Goal: Communication & Community: Answer question/provide support

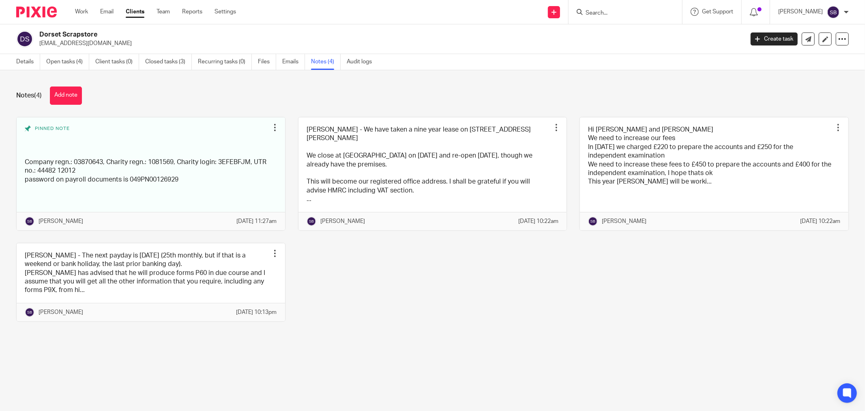
click at [632, 14] on input "Search" at bounding box center [621, 13] width 73 height 7
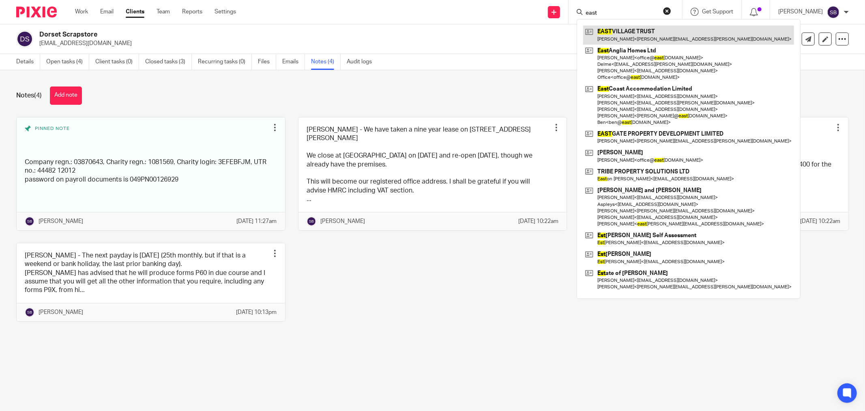
type input "east"
click at [639, 32] on link at bounding box center [688, 35] width 211 height 19
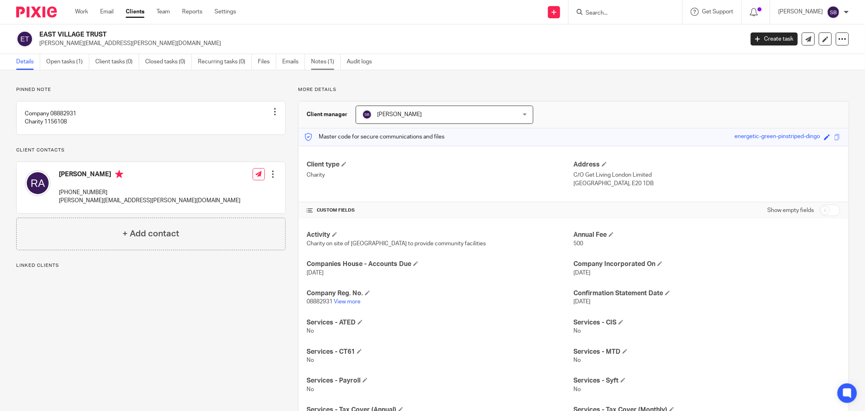
click at [322, 67] on link "Notes (1)" at bounding box center [326, 62] width 30 height 16
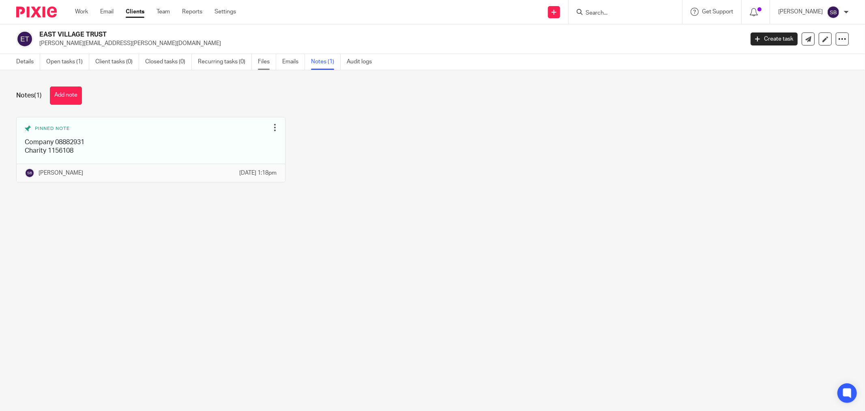
click at [264, 61] on link "Files" at bounding box center [267, 62] width 18 height 16
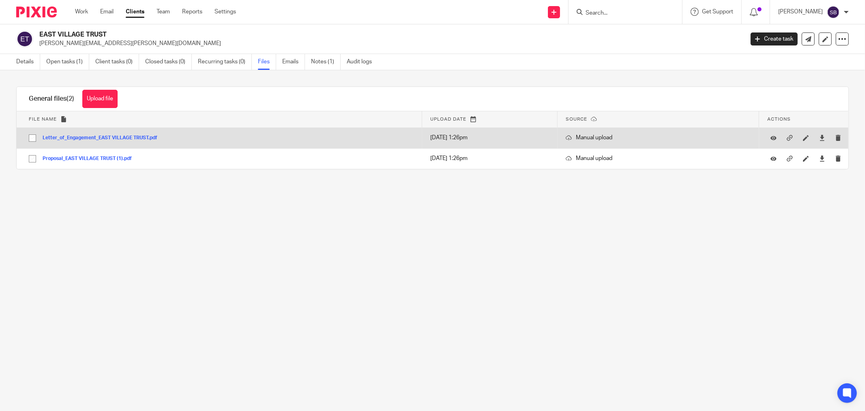
click at [30, 137] on input "checkbox" at bounding box center [32, 137] width 15 height 15
checkbox input "true"
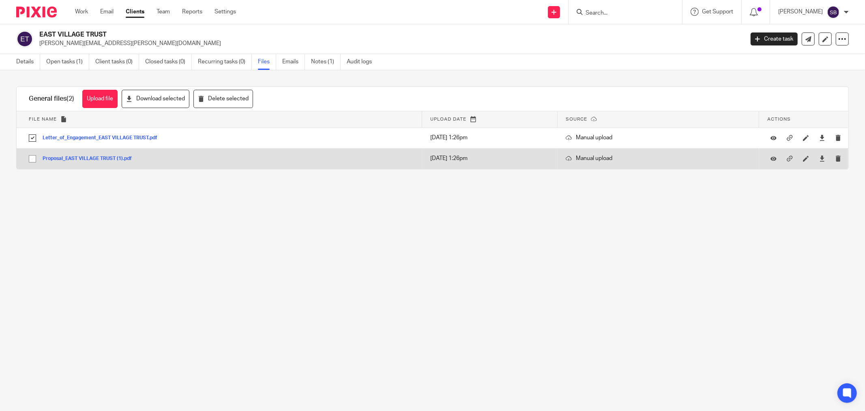
click at [30, 164] on input "checkbox" at bounding box center [32, 158] width 15 height 15
checkbox input "true"
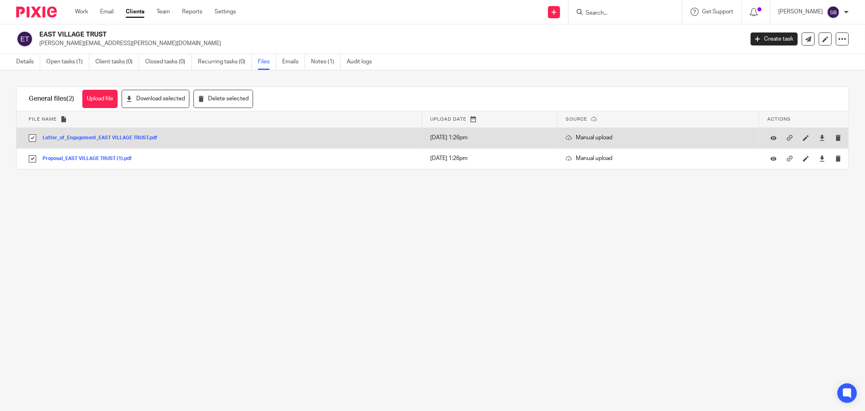
click at [32, 138] on input "checkbox" at bounding box center [32, 137] width 15 height 15
checkbox input "false"
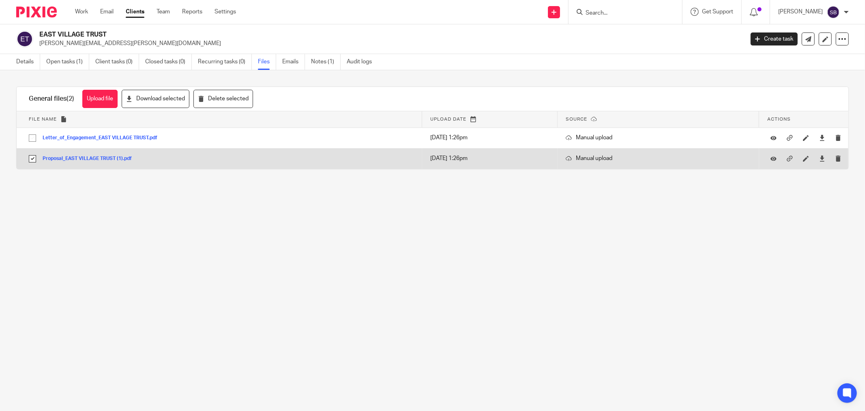
click at [30, 156] on input "checkbox" at bounding box center [32, 158] width 15 height 15
checkbox input "false"
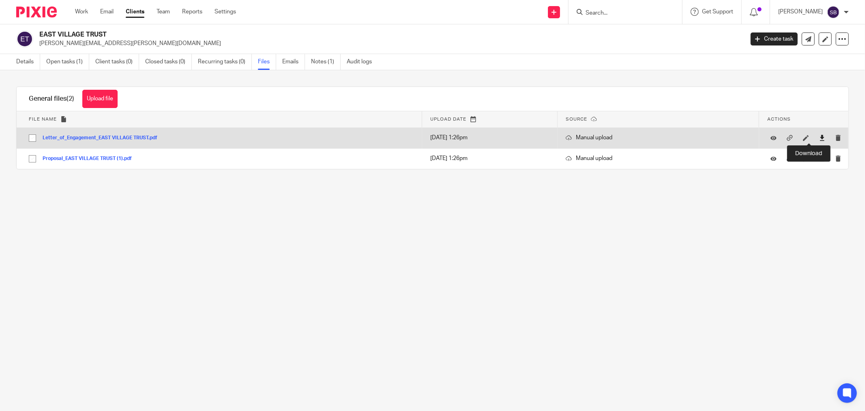
click at [820, 138] on icon at bounding box center [823, 138] width 6 height 6
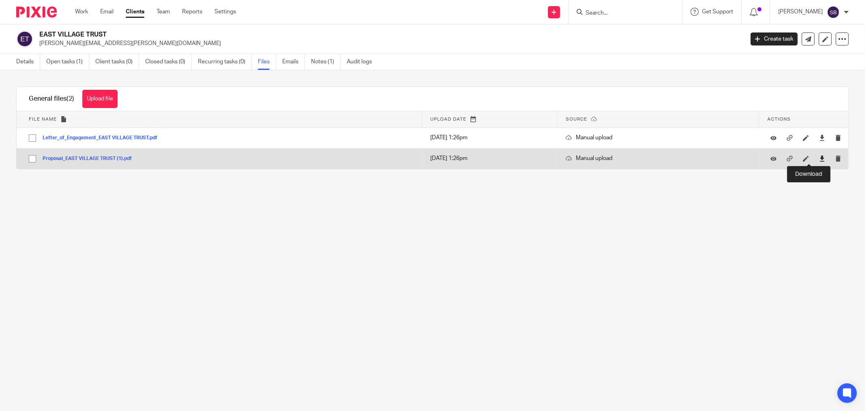
click at [820, 159] on icon at bounding box center [823, 158] width 6 height 6
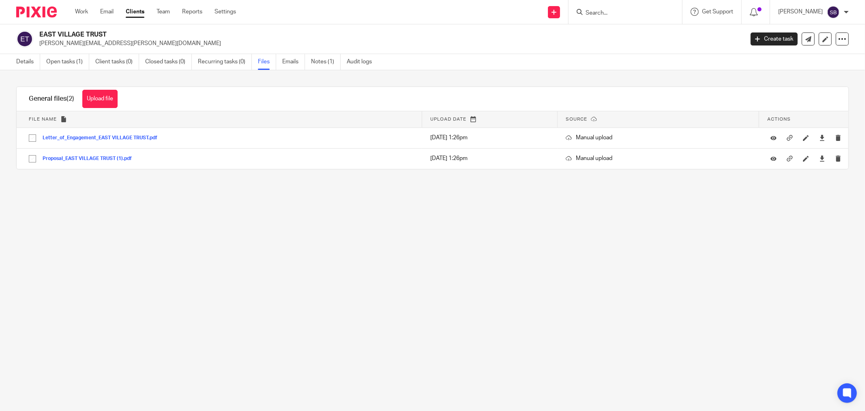
click at [630, 15] on input "Search" at bounding box center [621, 13] width 73 height 7
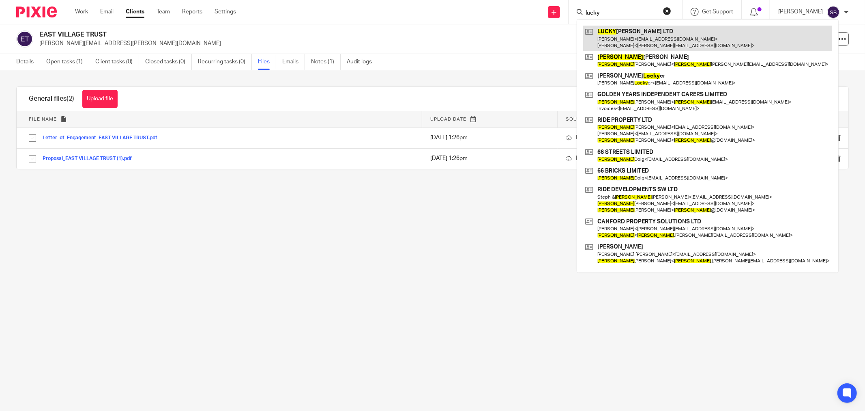
type input "lucky"
click at [639, 32] on link at bounding box center [707, 38] width 249 height 25
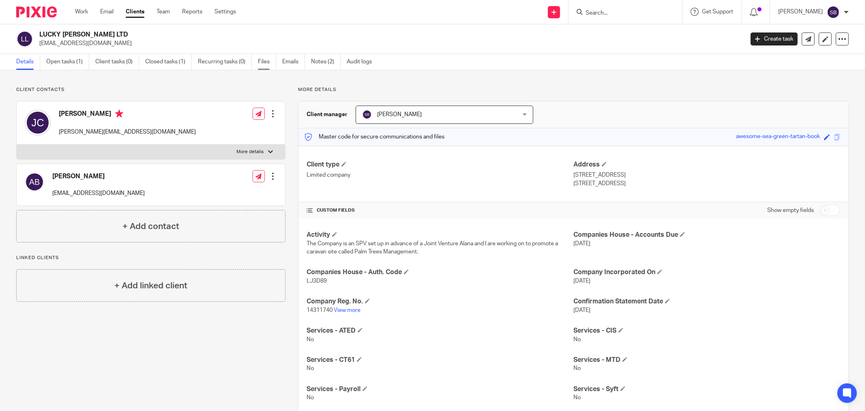
click at [264, 62] on link "Files" at bounding box center [267, 62] width 18 height 16
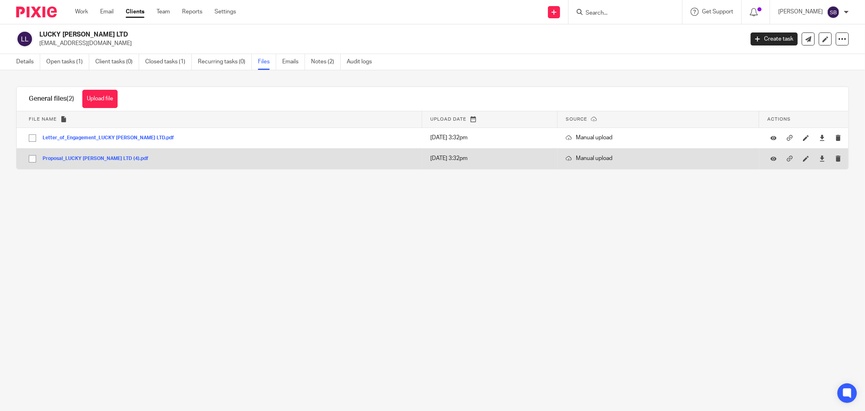
click at [97, 161] on button "Proposal_LUCKY PENNY LTD (4).pdf" at bounding box center [99, 159] width 112 height 6
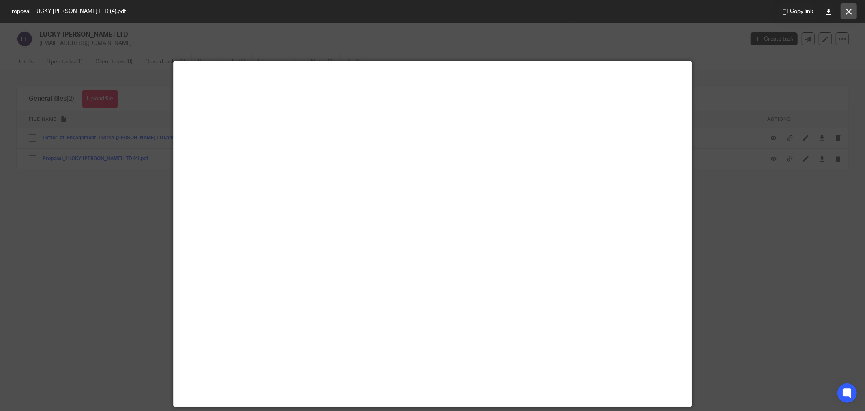
click at [853, 7] on button at bounding box center [849, 11] width 16 height 16
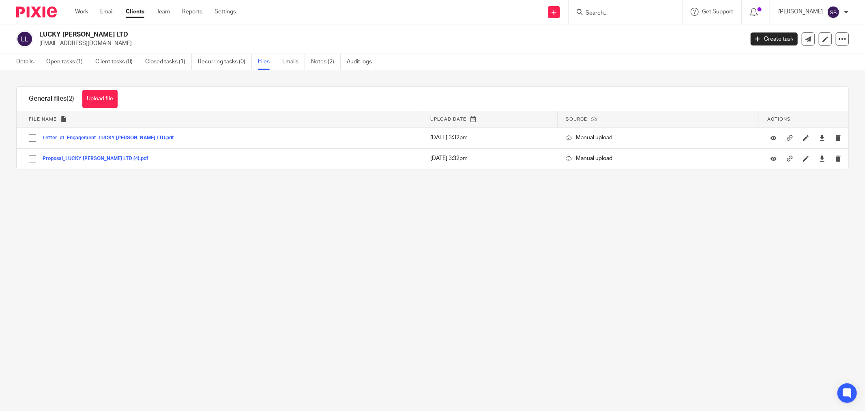
click at [643, 15] on input "Search" at bounding box center [621, 13] width 73 height 7
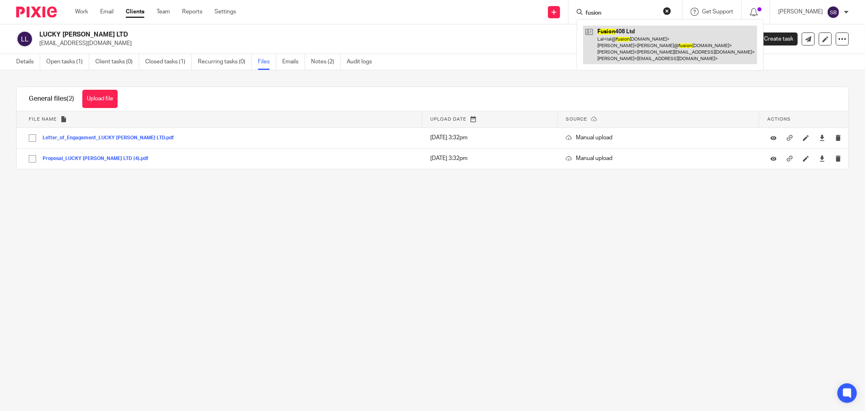
type input "fusion"
click at [644, 37] on link at bounding box center [670, 45] width 174 height 39
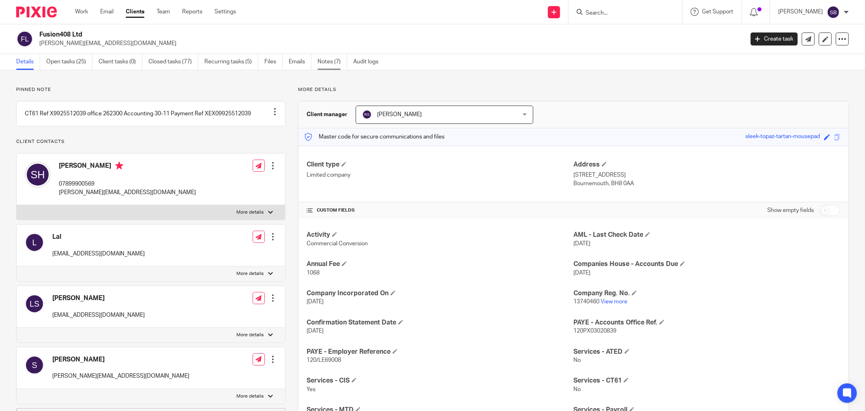
click at [324, 64] on link "Notes (7)" at bounding box center [333, 62] width 30 height 16
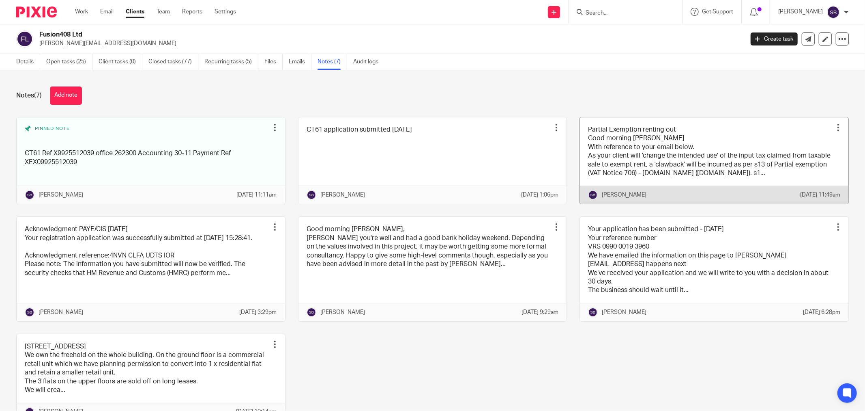
click at [695, 139] on link at bounding box center [714, 160] width 269 height 87
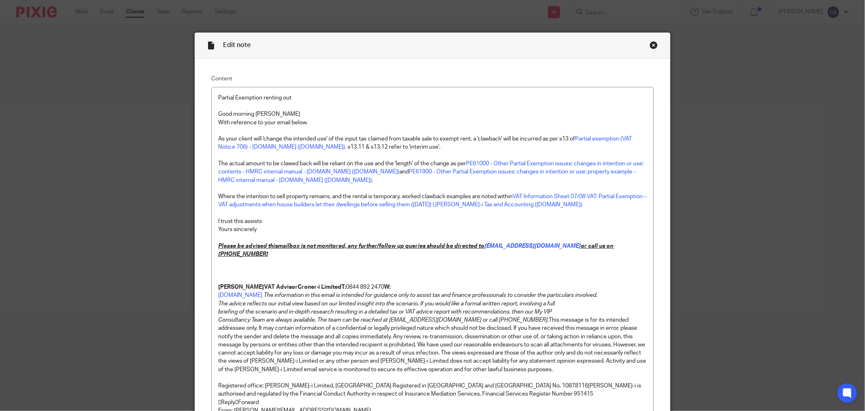
click at [652, 45] on div "Close this dialog window" at bounding box center [654, 45] width 8 height 8
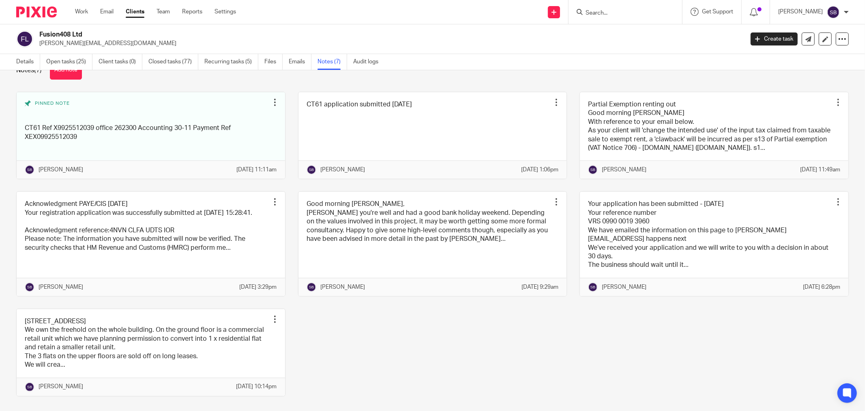
scroll to position [45, 0]
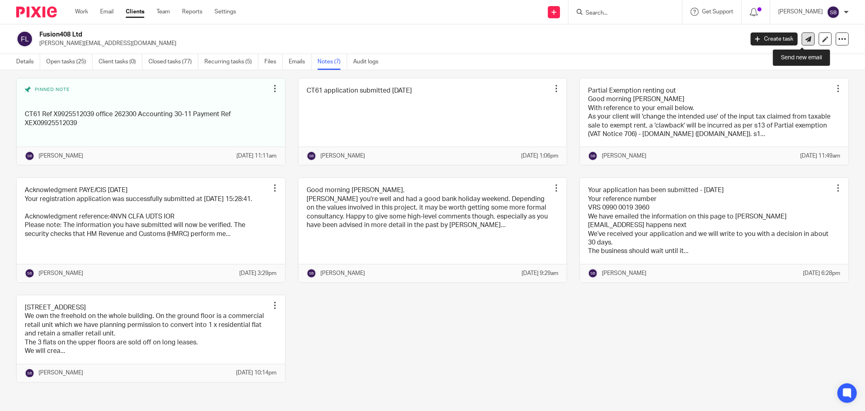
click at [806, 38] on icon at bounding box center [809, 39] width 6 height 6
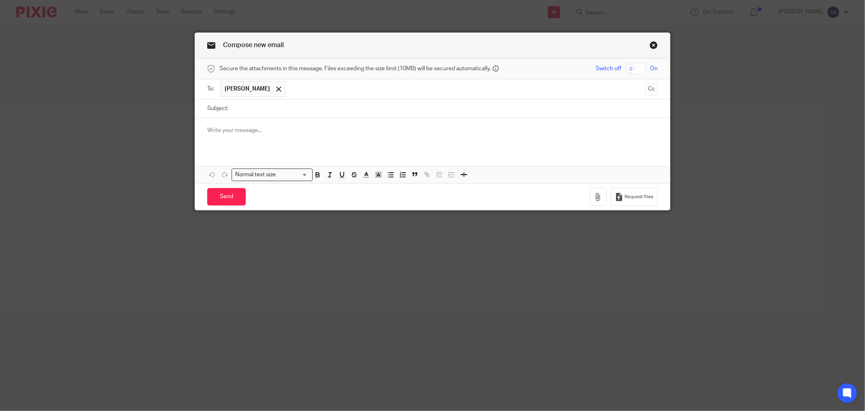
click at [338, 87] on input "text" at bounding box center [466, 89] width 353 height 16
click at [239, 88] on span "[PERSON_NAME]" at bounding box center [247, 89] width 45 height 8
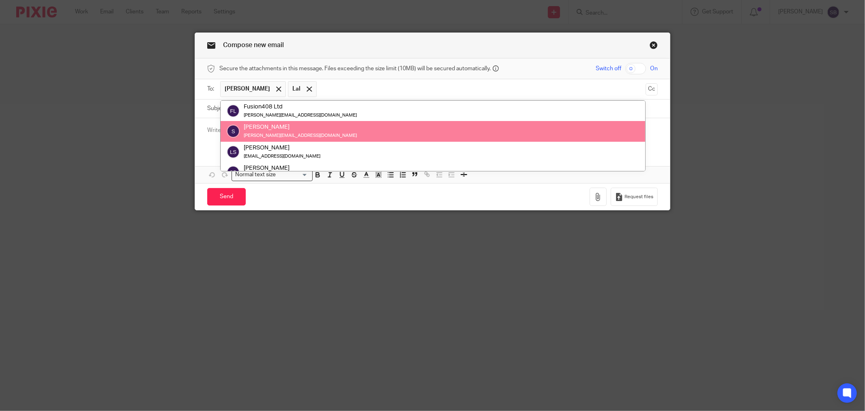
click at [362, 87] on input "text" at bounding box center [482, 89] width 322 height 16
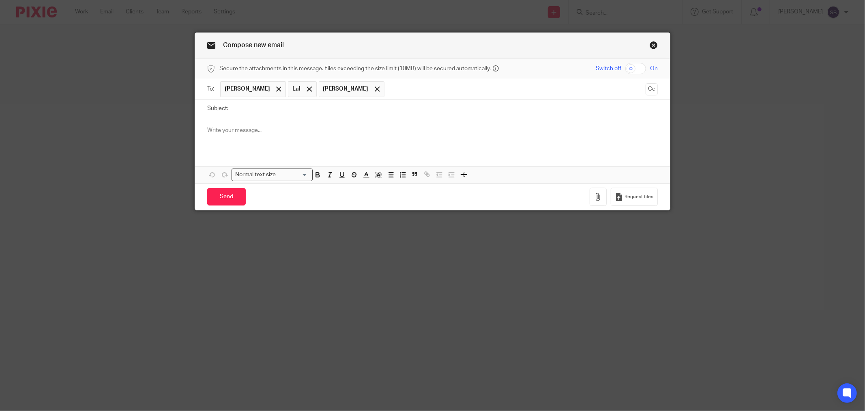
click at [430, 94] on input "text" at bounding box center [516, 89] width 254 height 16
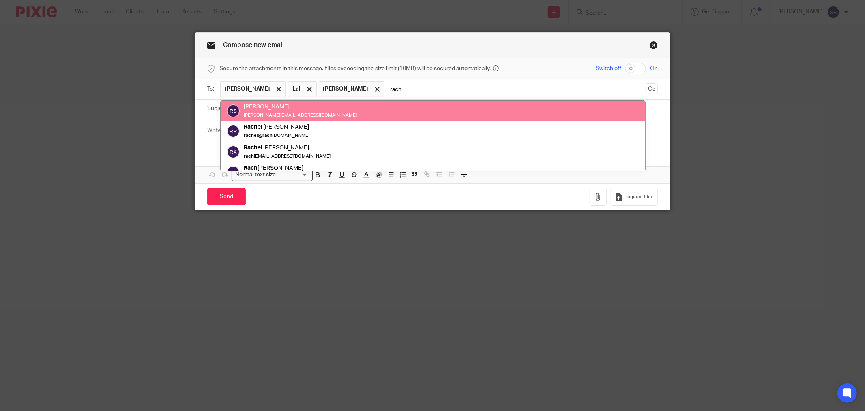
type input "rach"
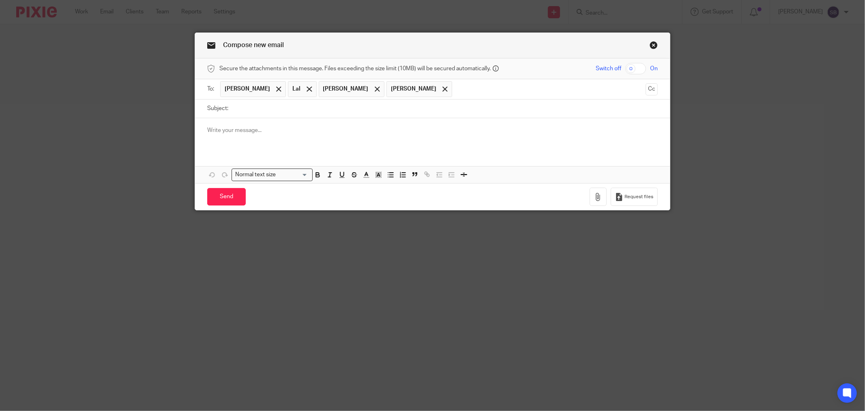
click at [458, 90] on input "text" at bounding box center [549, 89] width 186 height 16
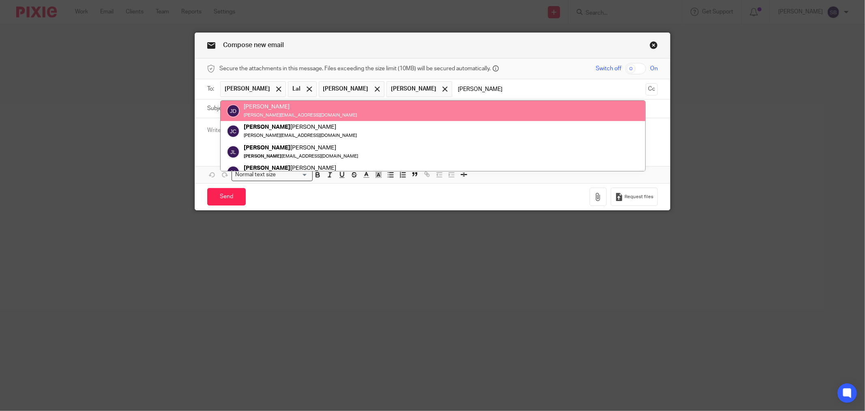
type input "jay"
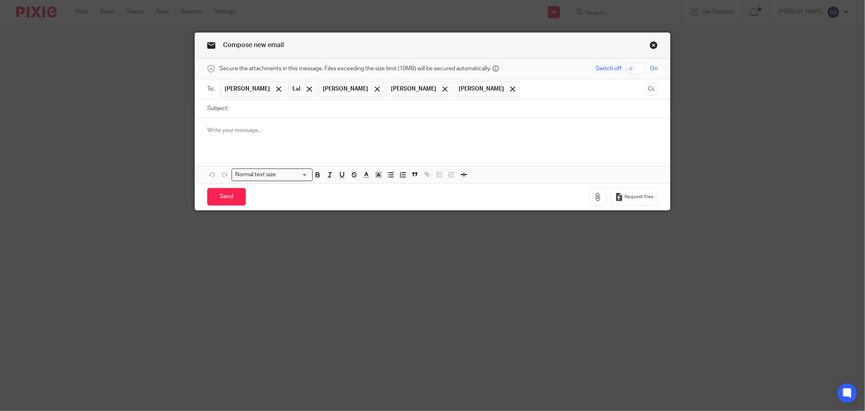
click at [263, 109] on input "Subject:" at bounding box center [445, 108] width 426 height 18
type input "Fusion 408 Property Rental"
click at [272, 139] on div at bounding box center [432, 134] width 475 height 32
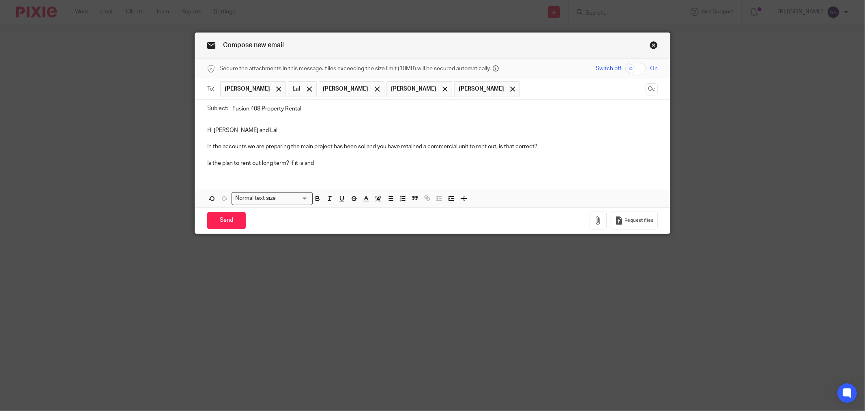
click at [562, 148] on p "In the accounts we are preparing the main project has been sol and you have ret…" at bounding box center [432, 146] width 451 height 8
click at [313, 147] on p "In the accounts we are preparing the main project has been sol and you have ret…" at bounding box center [432, 146] width 451 height 8
click at [391, 145] on p "In the accounts we are preparing the main residential project has been sol and …" at bounding box center [432, 146] width 451 height 8
drag, startPoint x: 397, startPoint y: 148, endPoint x: 604, endPoint y: 172, distance: 208.3
click at [604, 172] on div "Hi Sean and Lal In the accounts we are preparing the main residential project h…" at bounding box center [432, 145] width 475 height 55
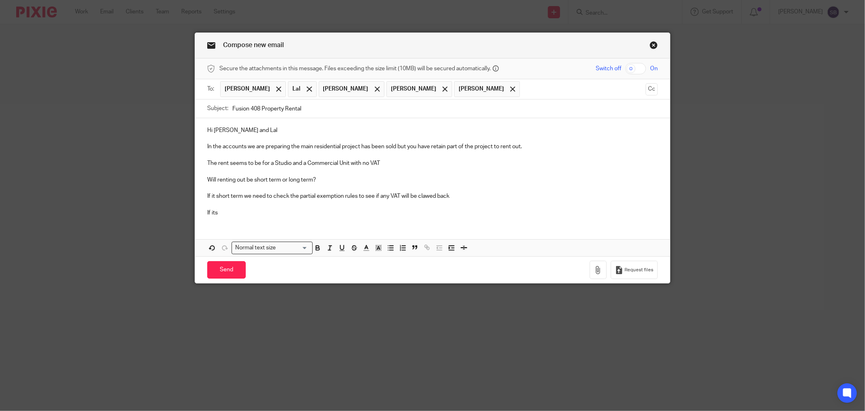
click at [211, 198] on p "If it short term we need to check the partial exemption rules to see if any VAT…" at bounding box center [432, 196] width 451 height 8
click at [238, 211] on p "If its" at bounding box center [432, 213] width 451 height 8
click at [313, 213] on p "If its long term Fusion 408 needs to deregoster for vAT as" at bounding box center [432, 213] width 451 height 8
click at [334, 211] on p "If its long term Fusion 408 needs to deregister for vAT as" at bounding box center [432, 213] width 451 height 8
click at [385, 212] on p "If its long term Fusion 408 needs to deregister for VAT as" at bounding box center [432, 213] width 451 height 8
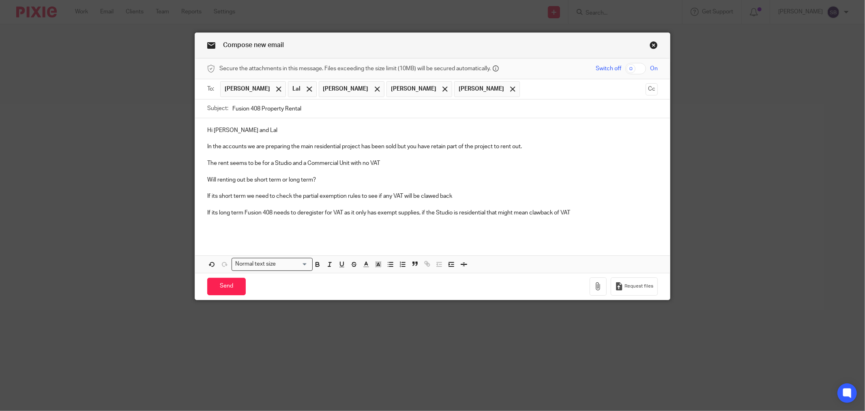
click at [351, 105] on input "Fusion 408 Property Rental" at bounding box center [445, 108] width 426 height 18
type input "Fusion 408 Property Rental VAT"
click at [399, 161] on p "The rent seems to be for a Studio and a Commercial Unit with no VAT" at bounding box center [432, 163] width 451 height 8
click at [595, 211] on p "If its long term Fusion 408 needs to deregister for VAT as it only has exempt s…" at bounding box center [432, 213] width 451 height 8
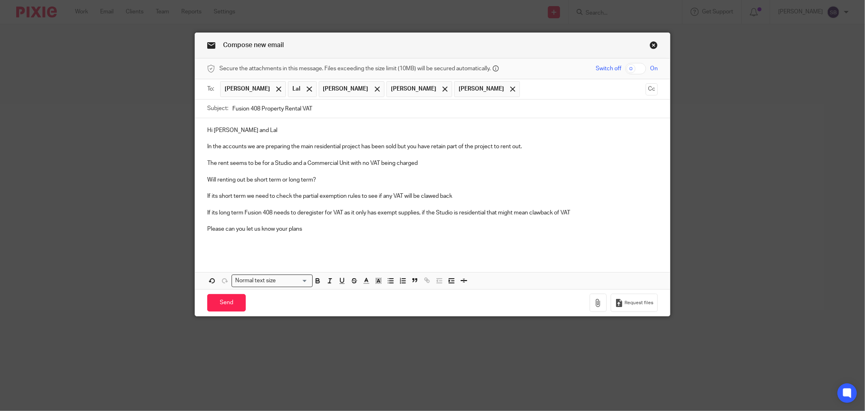
click at [474, 196] on p "If its short term we need to check the partial exemption rules to see if any VA…" at bounding box center [432, 196] width 451 height 8
click at [317, 230] on p "Please can you let us know your plans" at bounding box center [432, 229] width 451 height 8
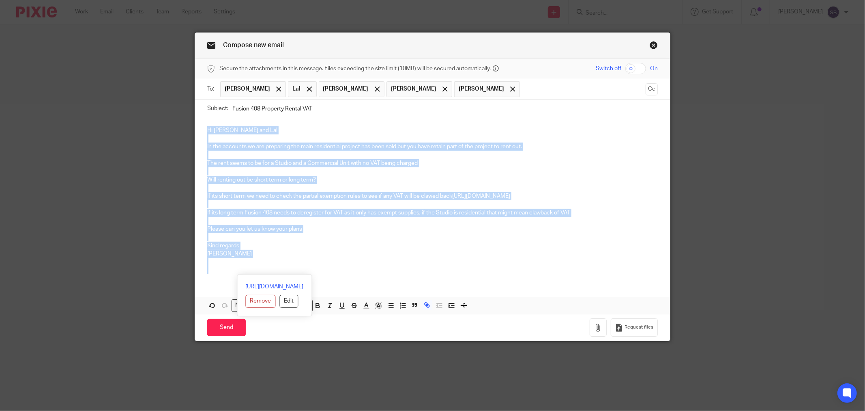
drag, startPoint x: 204, startPoint y: 131, endPoint x: 272, endPoint y: 268, distance: 152.4
click at [272, 268] on div "Hi Sean and Lal In the accounts we are preparing the main residential project h…" at bounding box center [432, 199] width 475 height 162
copy div "Hi Sean and Lal In the accounts we are preparing the main residential project h…"
click at [224, 328] on input "Send" at bounding box center [226, 326] width 39 height 17
